Goal: Find specific page/section: Find specific page/section

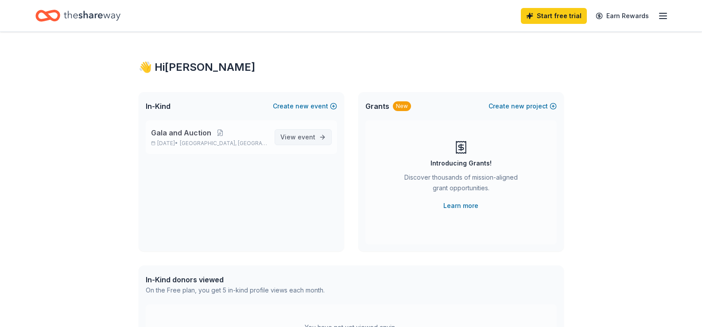
click at [300, 139] on span "event" at bounding box center [307, 137] width 18 height 8
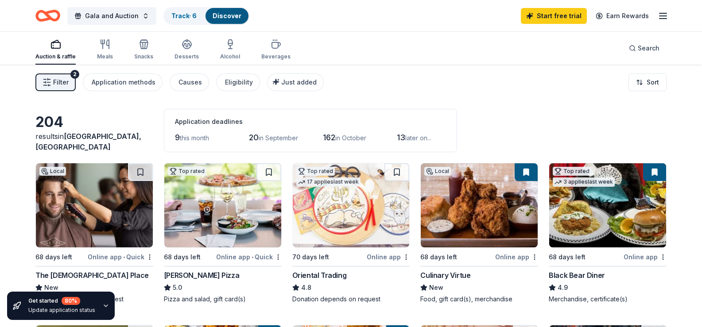
click at [70, 85] on button "Filter 2" at bounding box center [55, 82] width 40 height 18
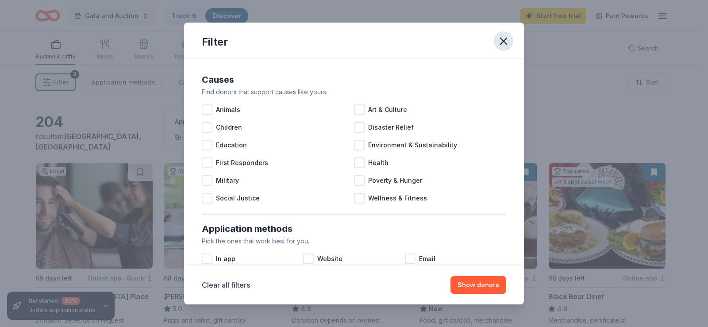
click at [506, 39] on icon "button" at bounding box center [504, 41] width 6 height 6
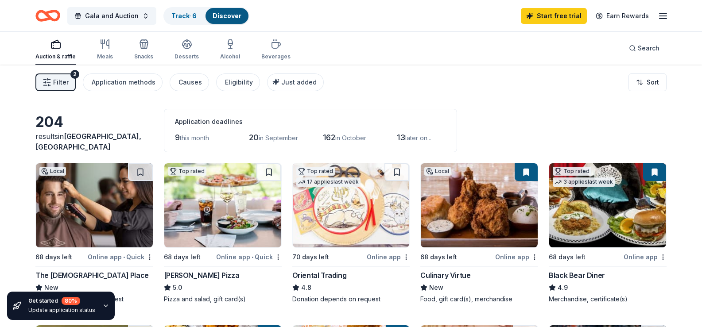
click at [666, 16] on line "button" at bounding box center [662, 16] width 7 height 0
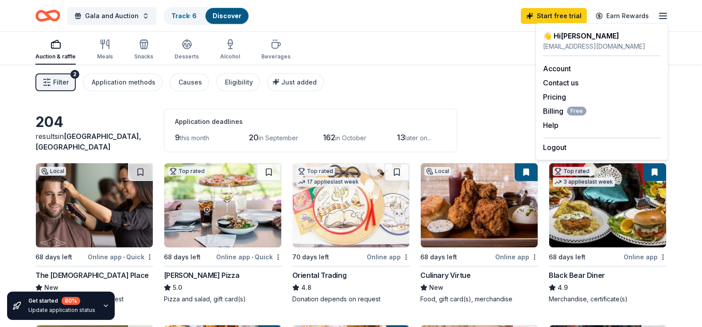
click at [369, 31] on header "Gala and Auction Track · 6 Discover Start free trial Earn Rewards" at bounding box center [351, 16] width 702 height 32
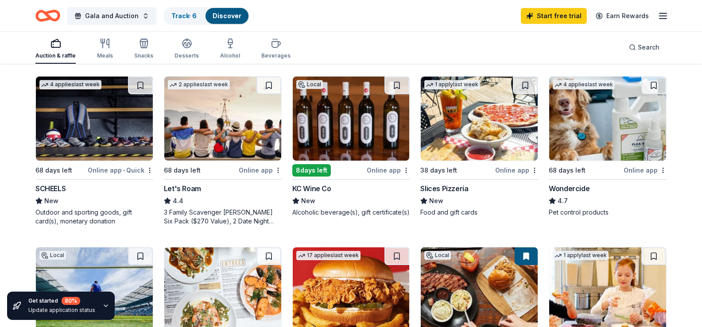
scroll to position [398, 0]
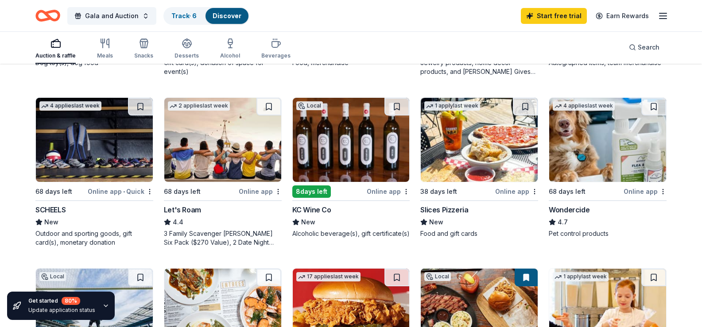
click at [317, 198] on div "8 days left" at bounding box center [311, 192] width 39 height 12
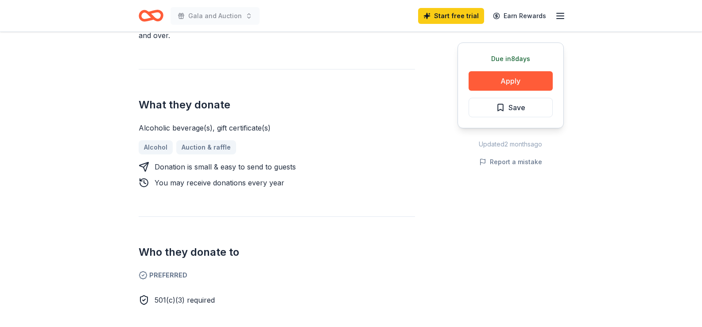
scroll to position [443, 0]
